Goal: Communication & Community: Answer question/provide support

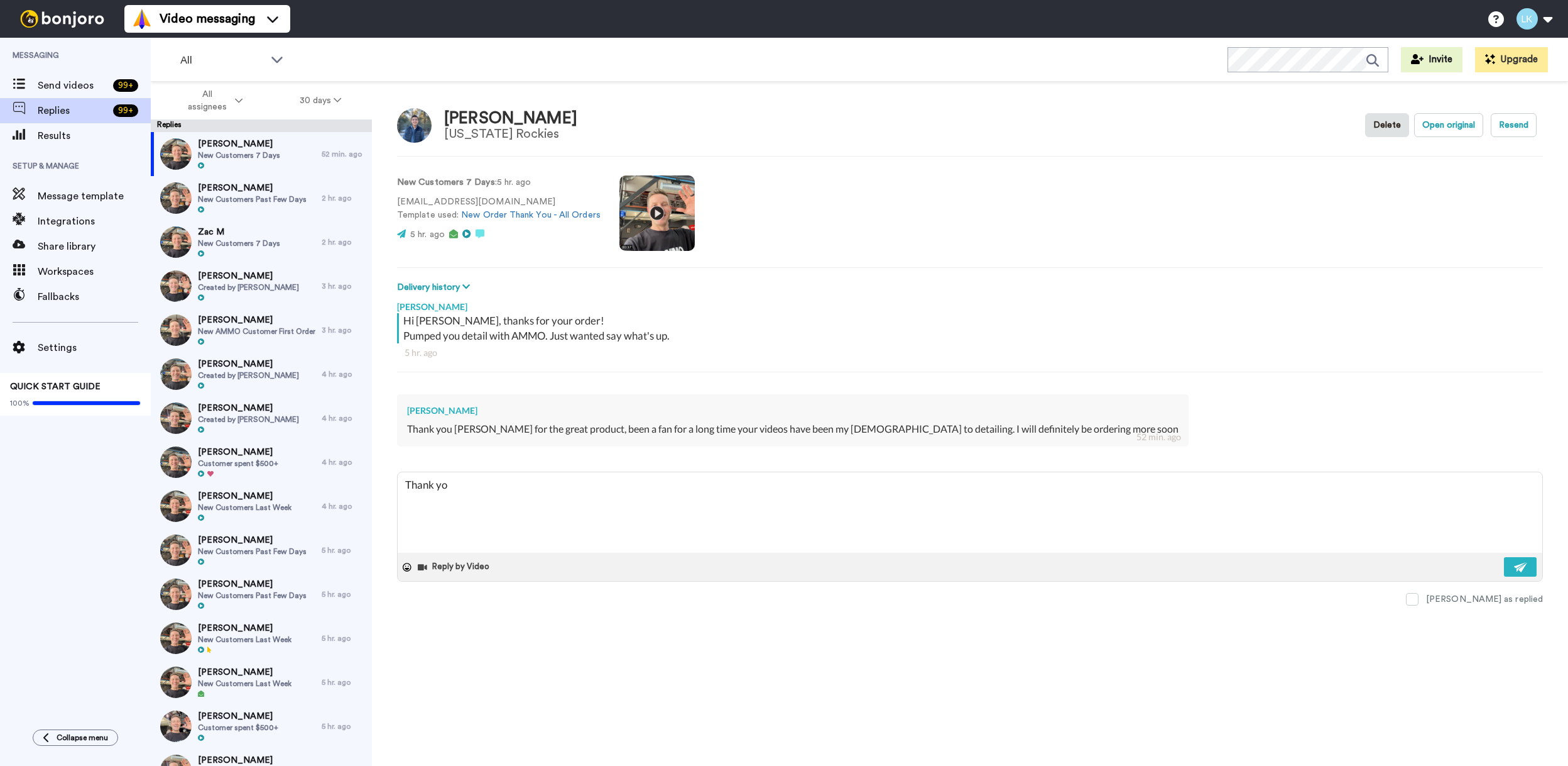
type textarea "Thank you"
type textarea "x"
type textarea "Thank you1"
type textarea "x"
type textarea "Thank you1~"
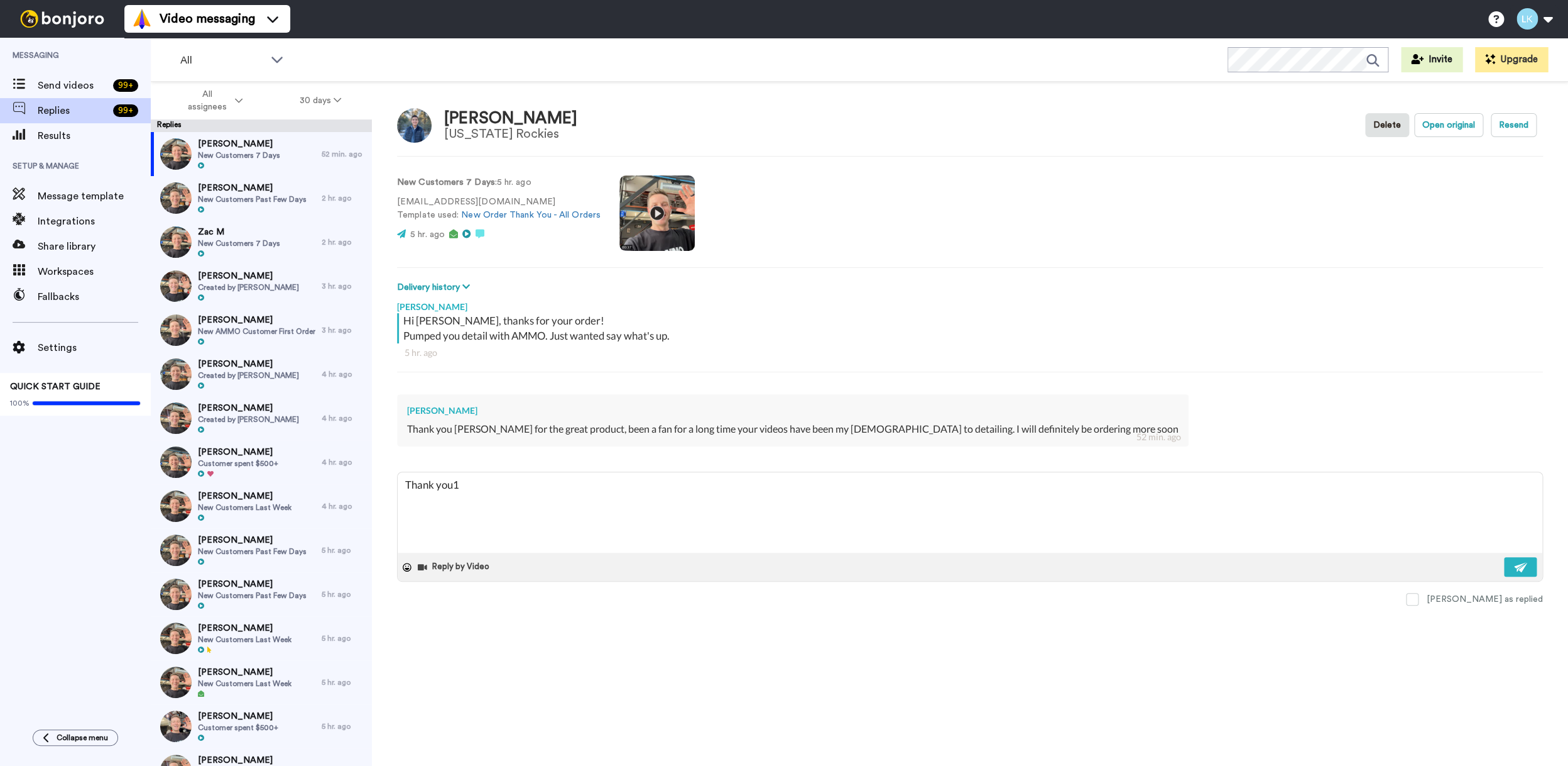
type textarea "x"
type textarea "Thank you1"
type textarea "x"
type textarea "Thank you"
type textarea "x"
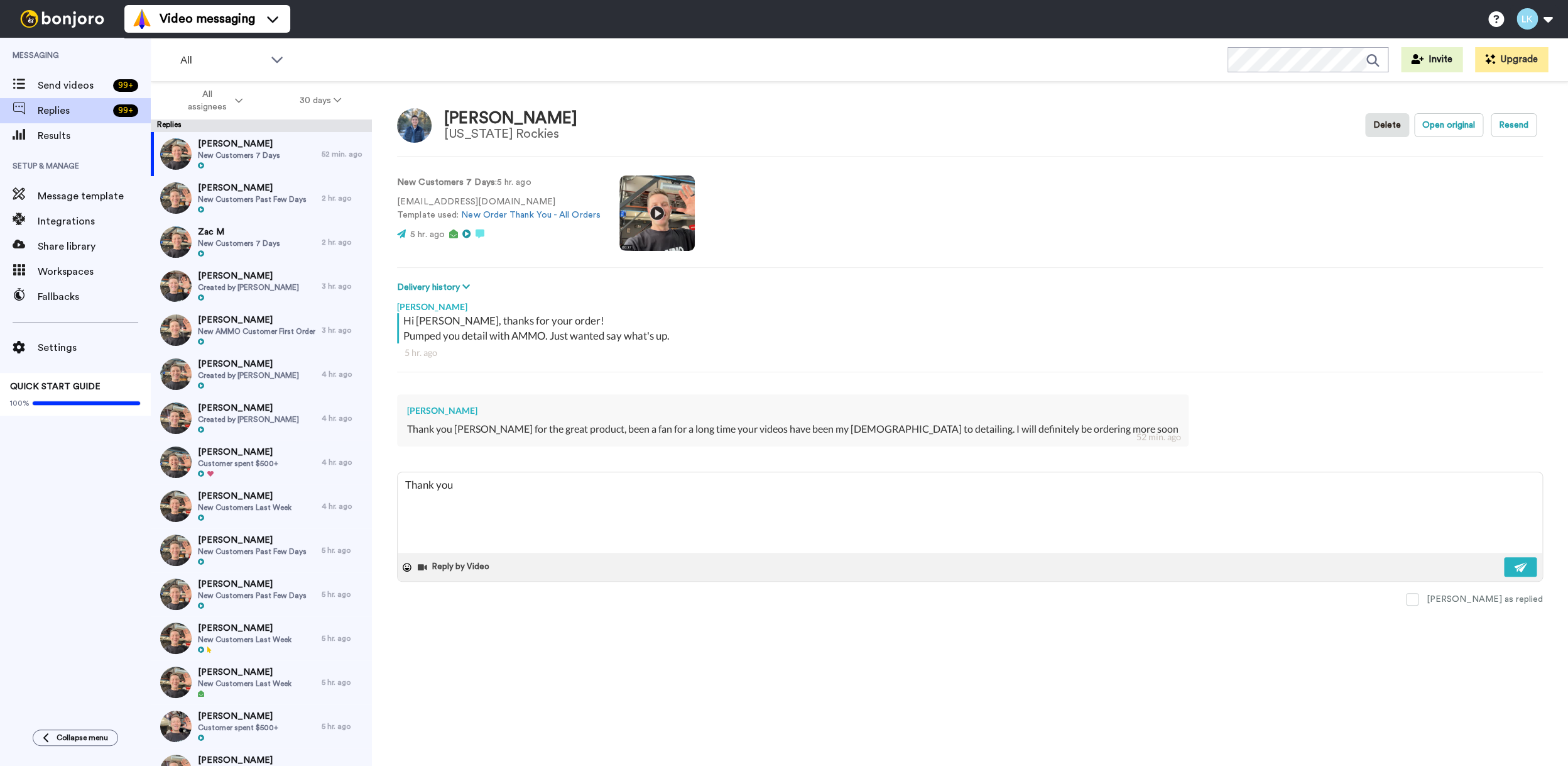
type textarea "Thank you!"
type textarea "x"
type textarea "Thank you!"
click at [1518, 567] on img at bounding box center [1521, 567] width 14 height 10
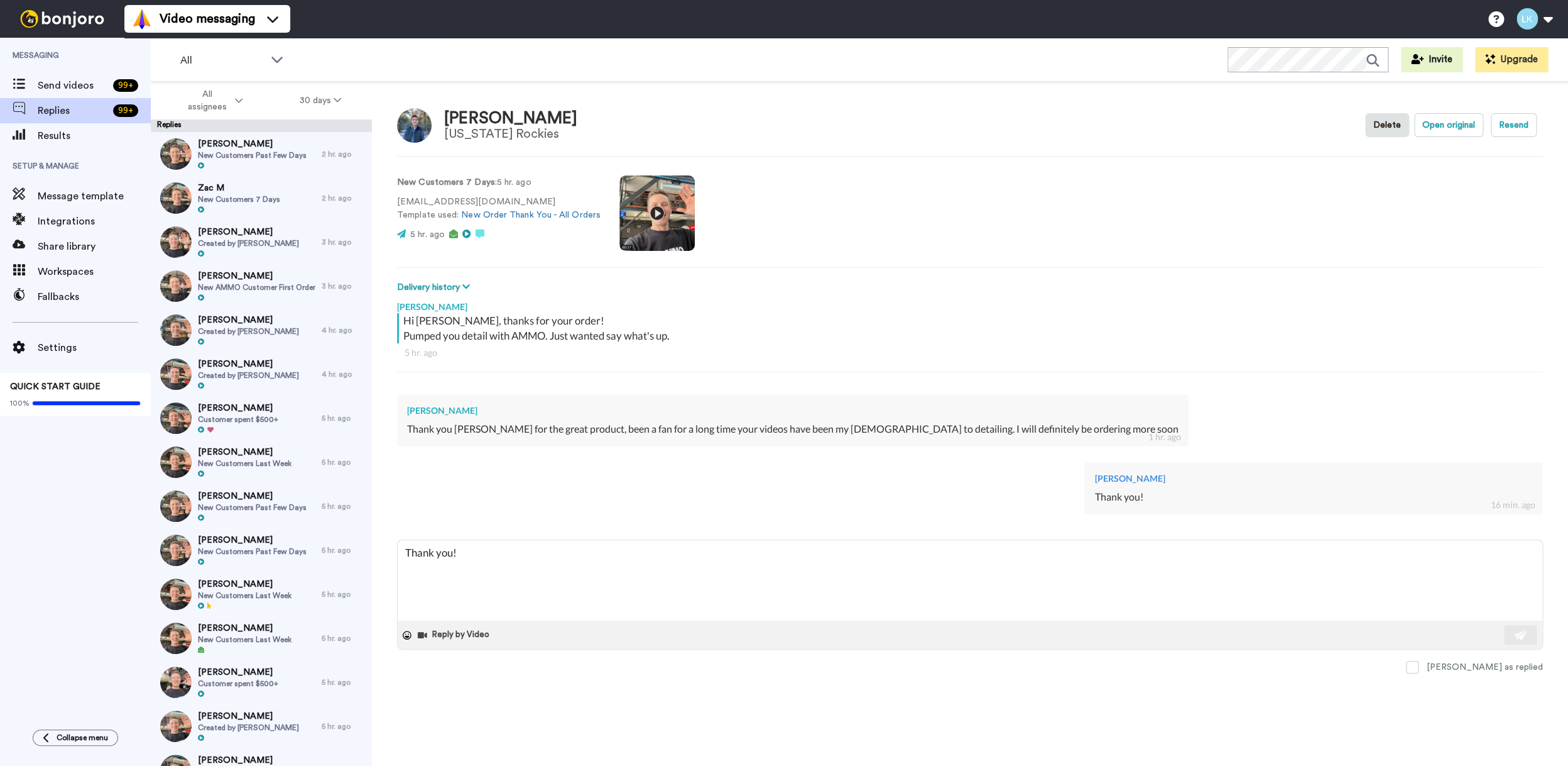
type textarea "x"
